Goal: Information Seeking & Learning: Learn about a topic

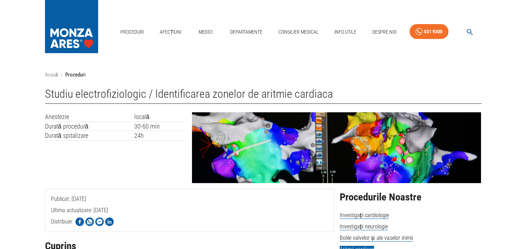
click at [385, 151] on img at bounding box center [336, 147] width 289 height 71
click at [254, 155] on img at bounding box center [336, 147] width 289 height 71
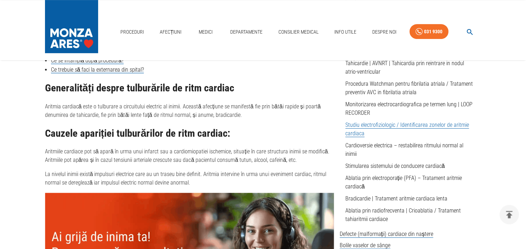
scroll to position [268, 0]
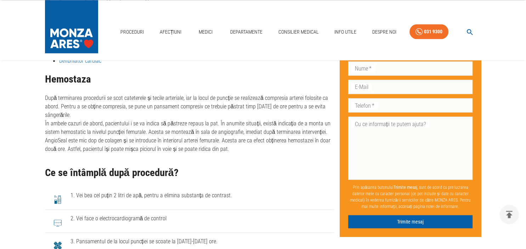
scroll to position [1251, 0]
